Goal: Check status

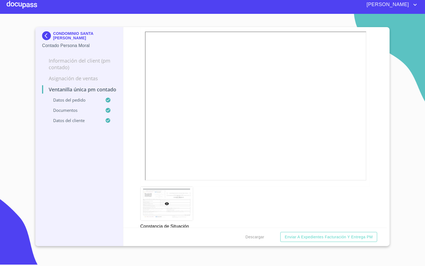
click at [21, 7] on div at bounding box center [22, 5] width 30 height 18
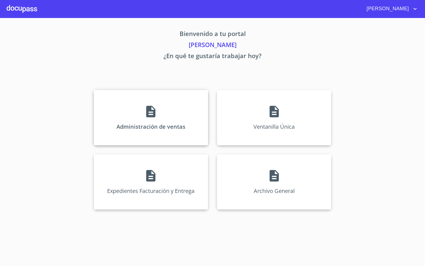
click at [144, 109] on div "Administración de ventas" at bounding box center [151, 117] width 114 height 55
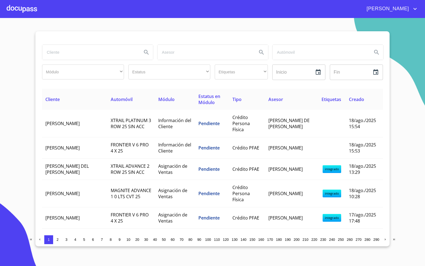
click at [75, 55] on input "search" at bounding box center [89, 52] width 95 height 15
type input "[PERSON_NAME]"
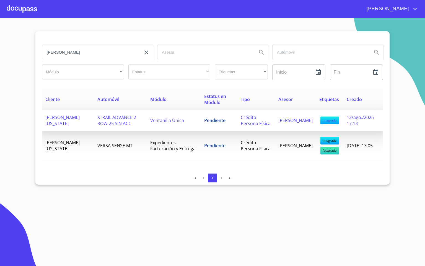
click at [216, 110] on td "Pendiente" at bounding box center [219, 120] width 37 height 21
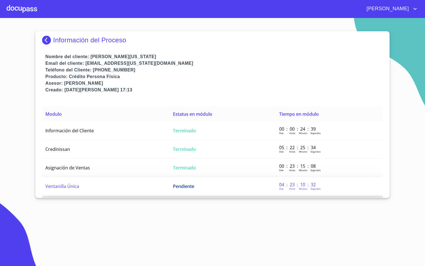
click at [106, 189] on td "Ventanilla Única" at bounding box center [105, 186] width 127 height 19
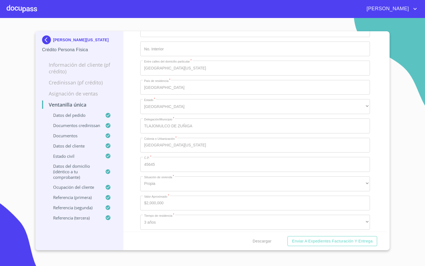
scroll to position [2199, 0]
